Goal: Task Accomplishment & Management: Manage account settings

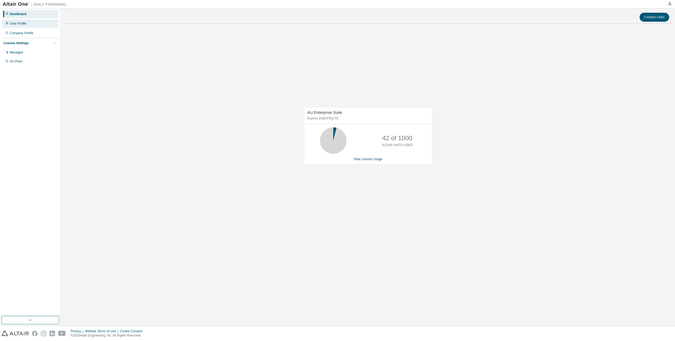
click at [28, 24] on div "User Profile" at bounding box center [30, 23] width 56 height 8
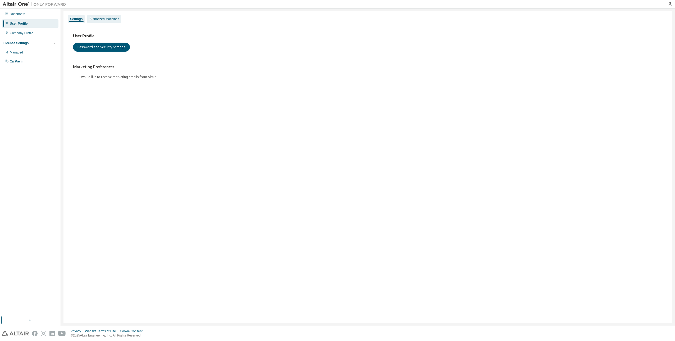
click at [108, 19] on div "Authorized Machines" at bounding box center [104, 19] width 30 height 4
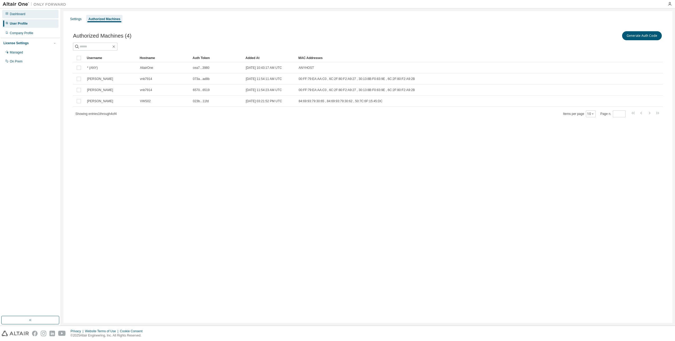
click at [22, 15] on div "Dashboard" at bounding box center [18, 14] width 16 height 4
